Goal: Information Seeking & Learning: Learn about a topic

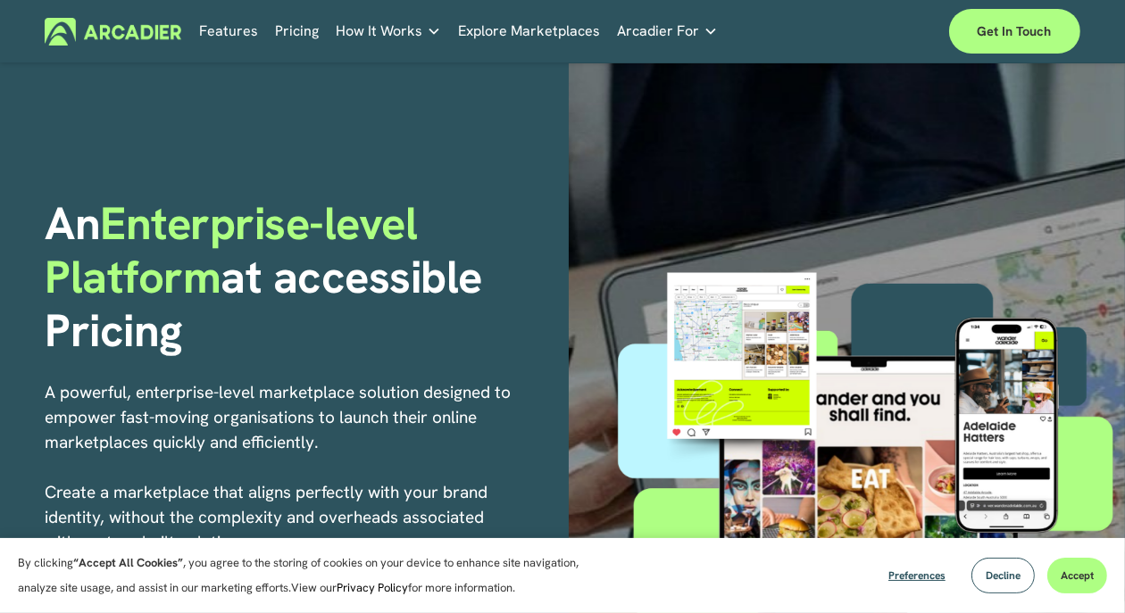
click at [230, 29] on link "Features" at bounding box center [229, 31] width 59 height 28
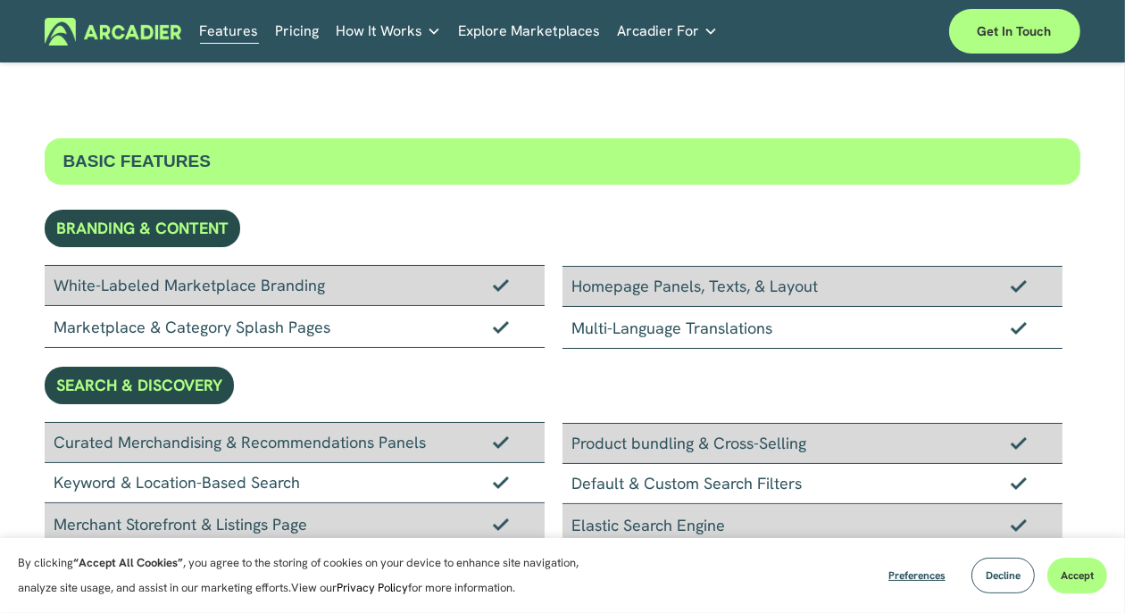
click at [0, 0] on link "Automotive Associations We power automotive association member services seamles…" at bounding box center [0, 0] width 0 height 0
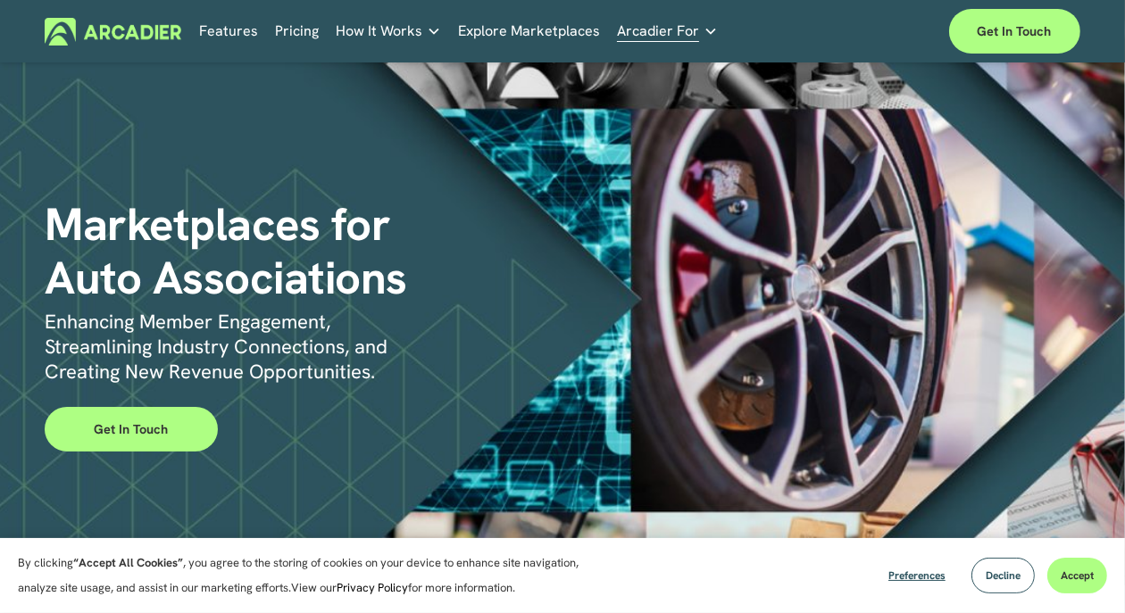
click at [1070, 432] on div "Marketplaces for Auto Associations Enhancing Member Engagement, Streamlining In…" at bounding box center [562, 325] width 1125 height 520
click at [0, 0] on link "Retail Marketplaces Whatever you are offering to your customer, we bring it all…" at bounding box center [0, 0] width 0 height 0
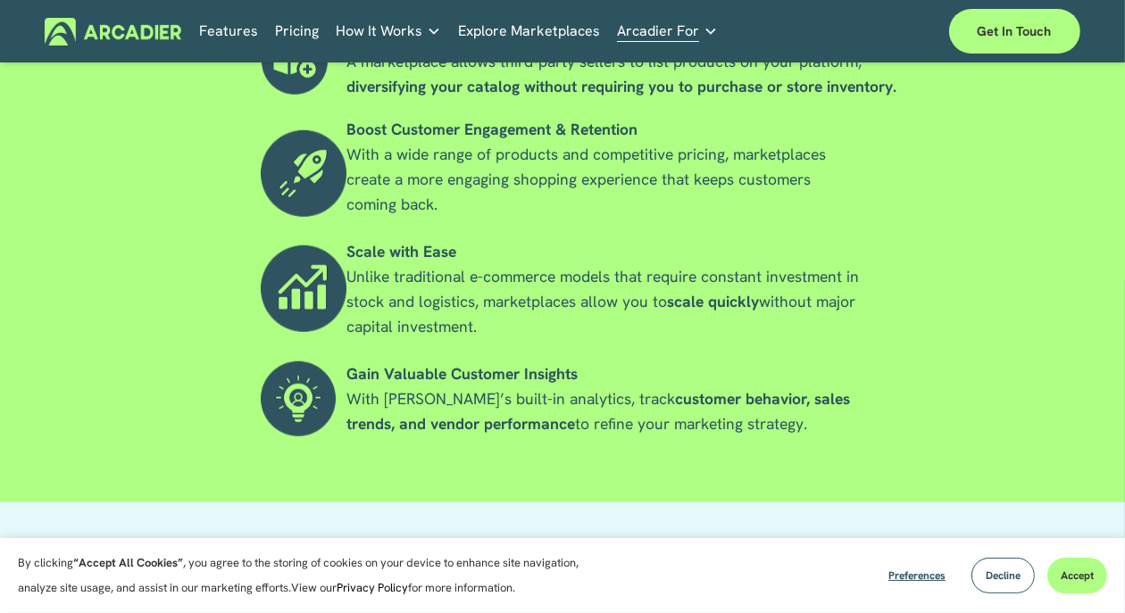
scroll to position [1313, 0]
